Goal: Check status

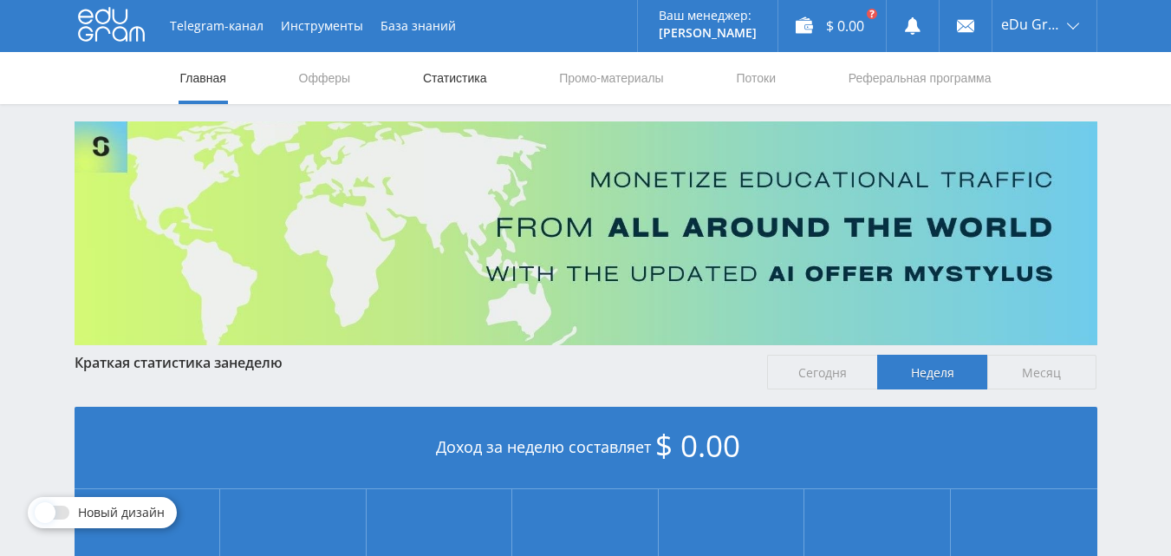
click at [478, 82] on link "Статистика" at bounding box center [455, 78] width 68 height 52
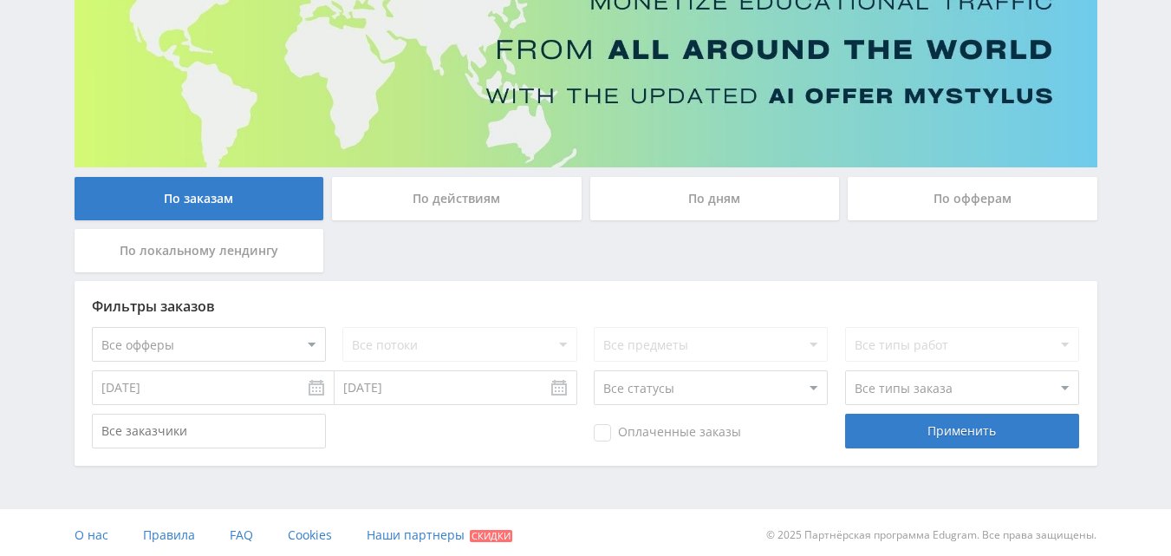
scroll to position [183, 0]
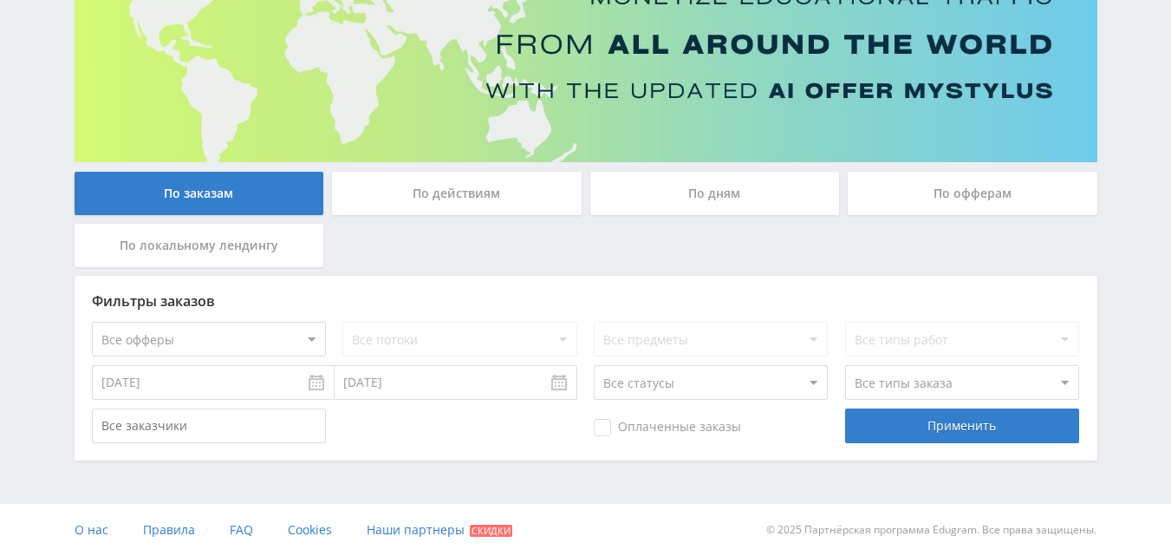
click at [940, 180] on div "По офферам" at bounding box center [973, 193] width 250 height 43
click at [0, 0] on input "По офферам" at bounding box center [0, 0] width 0 height 0
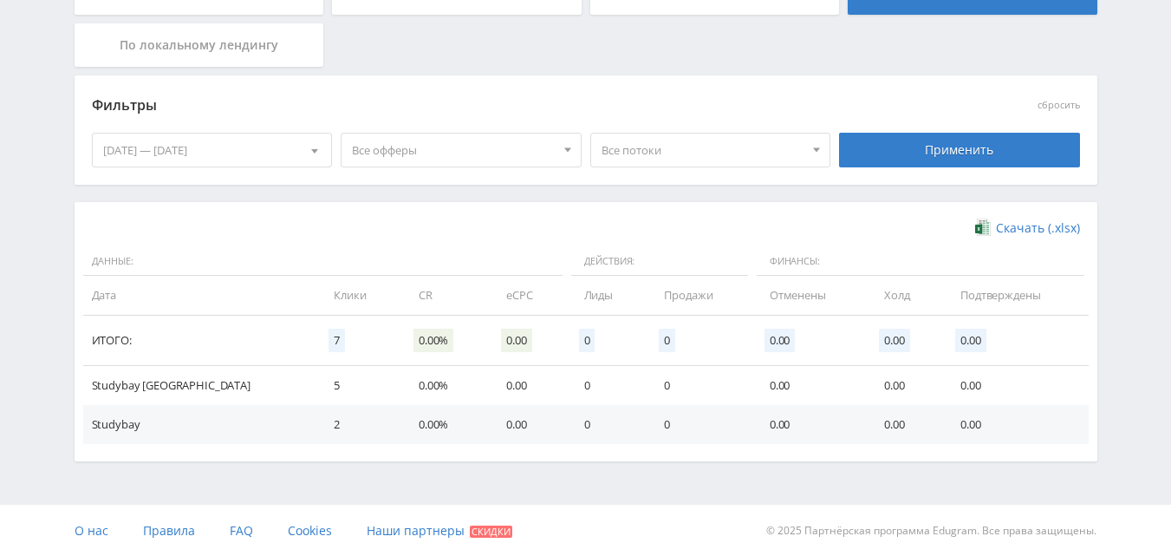
scroll to position [384, 0]
click at [255, 157] on div "[DATE] — [DATE]" at bounding box center [212, 149] width 239 height 33
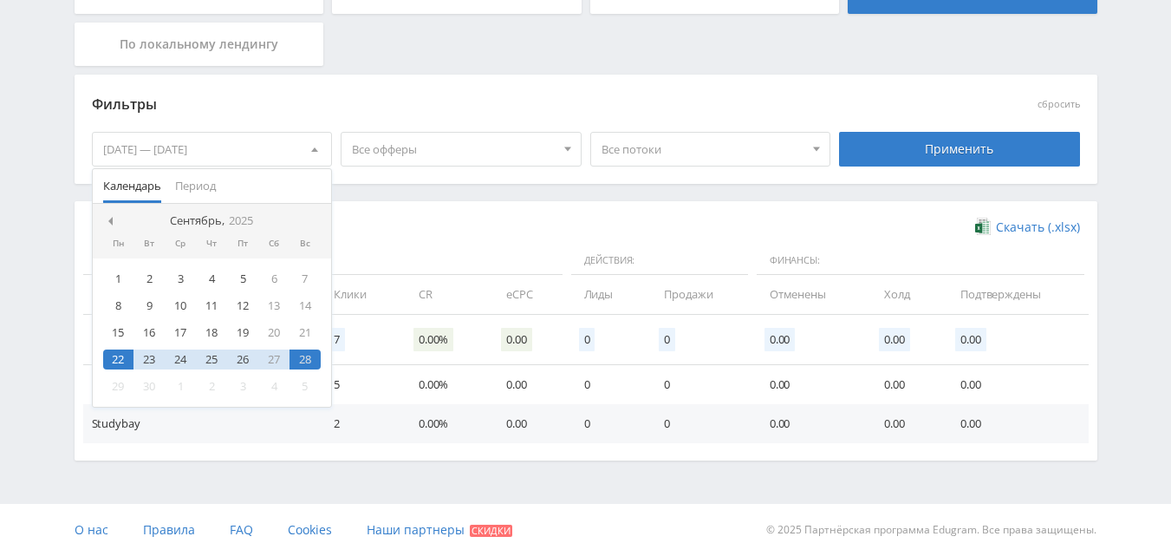
click at [310, 363] on div "28" at bounding box center [305, 359] width 31 height 20
click at [309, 360] on div "28" at bounding box center [305, 359] width 31 height 20
click at [205, 191] on span "Период" at bounding box center [195, 186] width 41 height 34
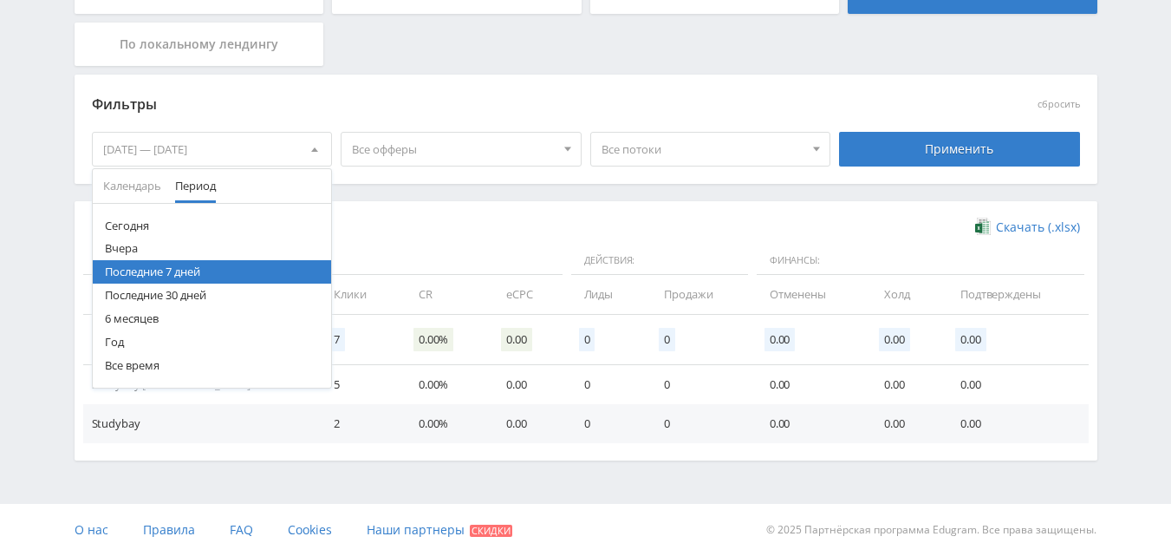
click at [153, 226] on button "Сегодня" at bounding box center [212, 225] width 239 height 23
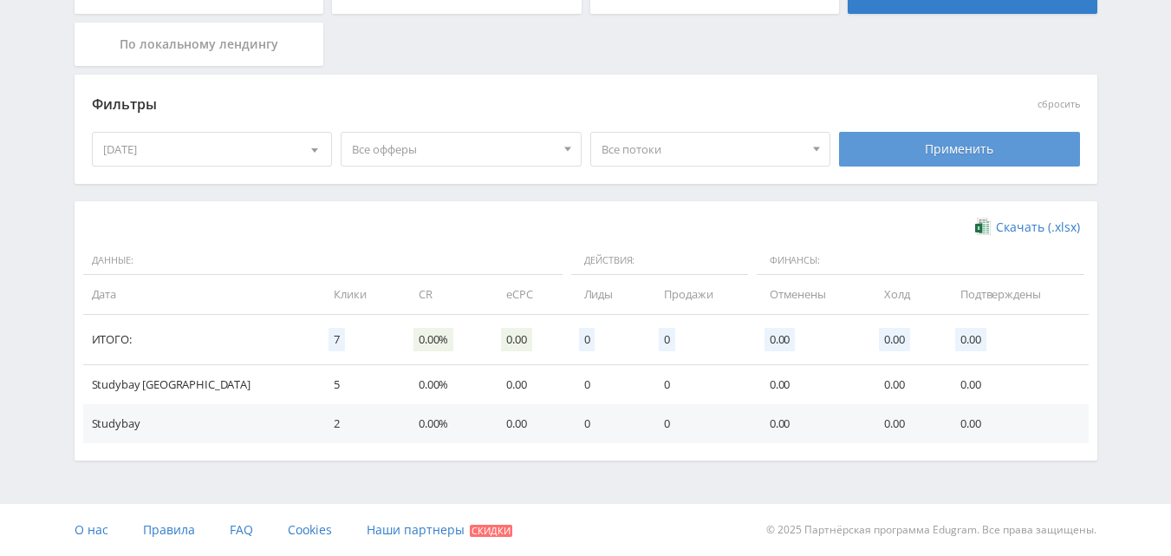
click at [945, 158] on div "Применить" at bounding box center [959, 149] width 241 height 35
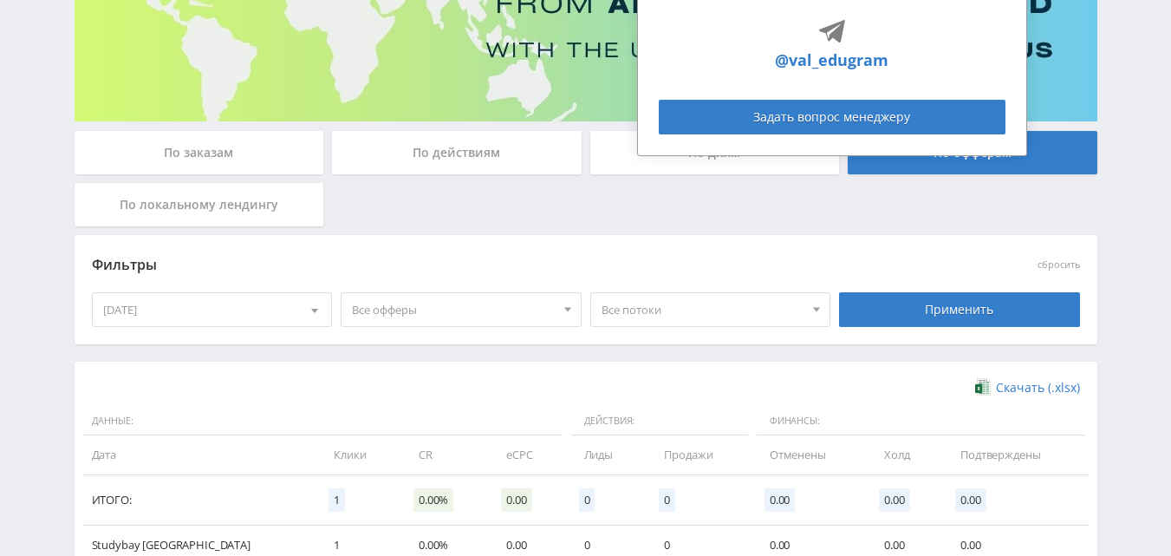
scroll to position [0, 0]
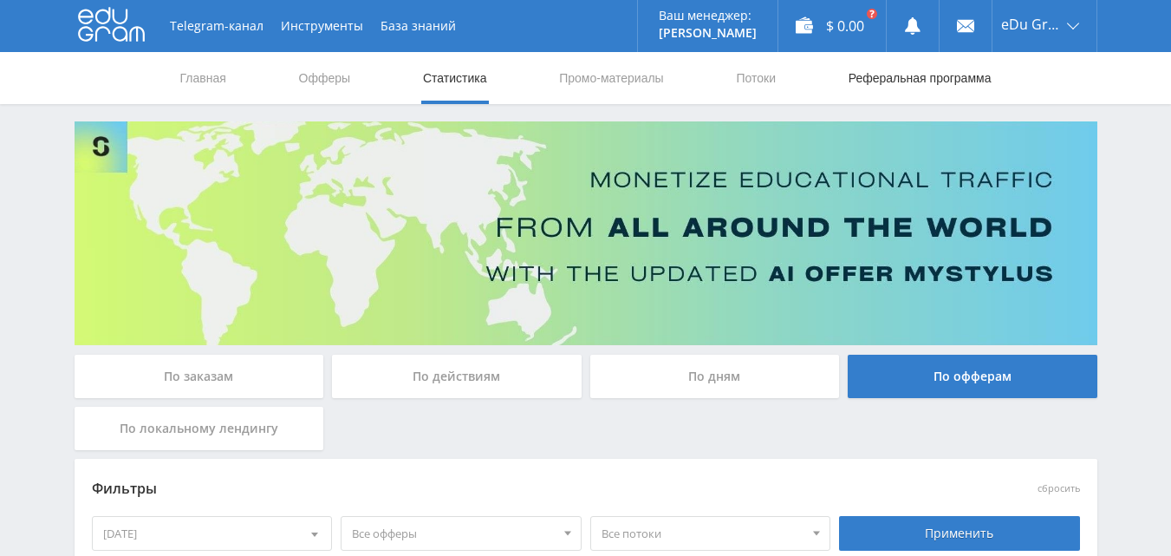
click at [940, 74] on link "Реферальная программа" at bounding box center [920, 78] width 146 height 52
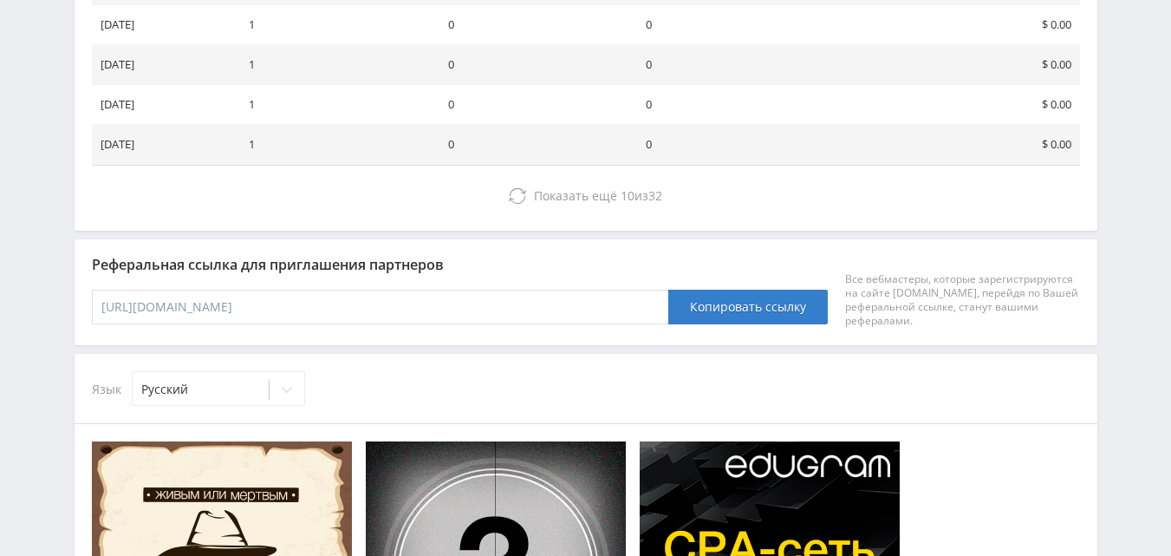
scroll to position [520, 0]
